Goal: Information Seeking & Learning: Learn about a topic

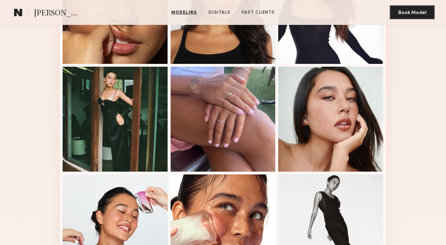
scroll to position [442, 0]
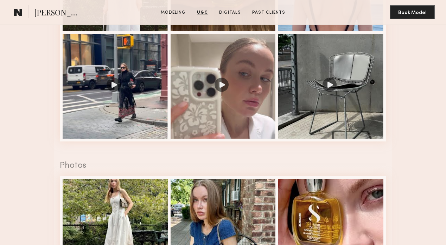
scroll to position [783, 0]
